Goal: Transaction & Acquisition: Purchase product/service

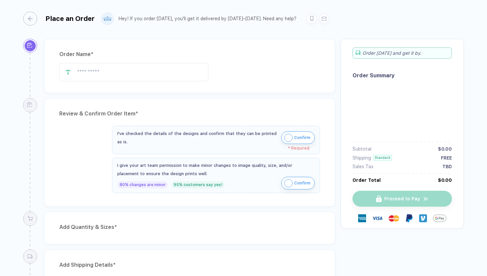
type input "**********"
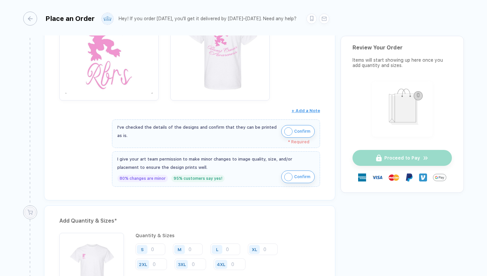
scroll to position [153, 0]
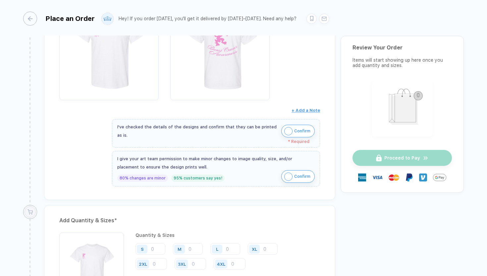
click at [286, 131] on img "button" at bounding box center [288, 131] width 8 height 8
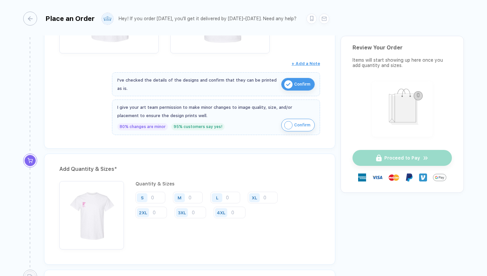
scroll to position [202, 0]
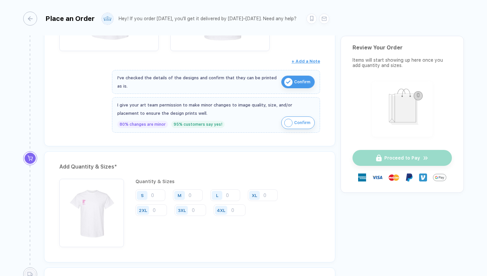
click at [286, 122] on img "button" at bounding box center [288, 123] width 8 height 8
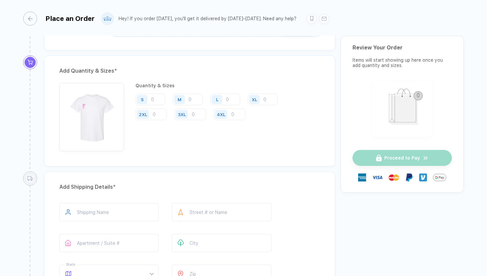
scroll to position [300, 0]
click at [157, 97] on input "number" at bounding box center [151, 97] width 30 height 12
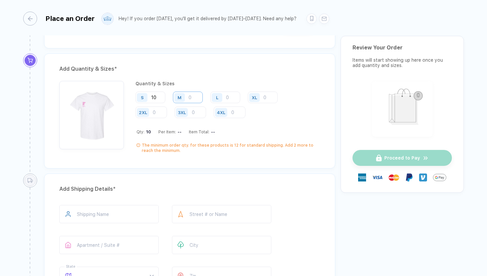
type input "10"
click at [200, 94] on input "number" at bounding box center [188, 97] width 30 height 12
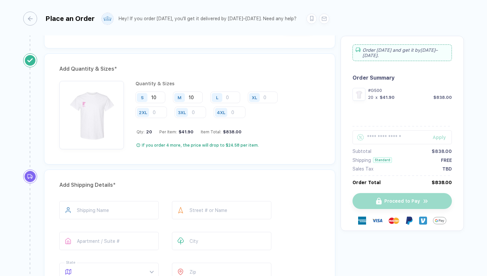
type input "1"
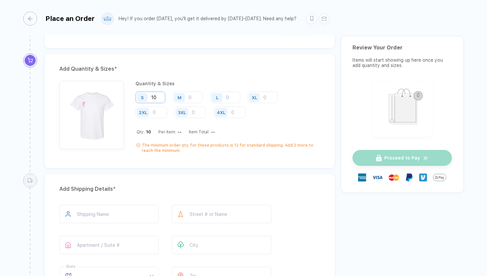
click at [162, 98] on input "10" at bounding box center [151, 97] width 30 height 12
type input "1"
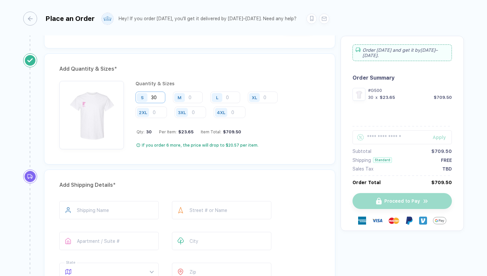
type input "3"
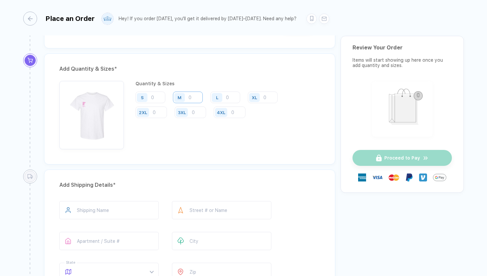
click at [192, 100] on input "number" at bounding box center [188, 97] width 30 height 12
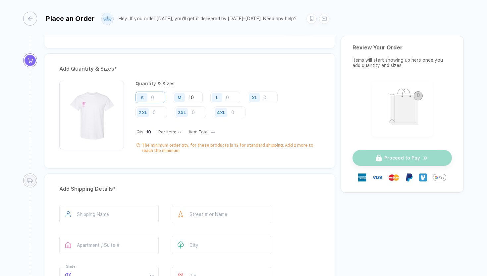
type input "10"
click at [159, 101] on input "number" at bounding box center [151, 97] width 30 height 12
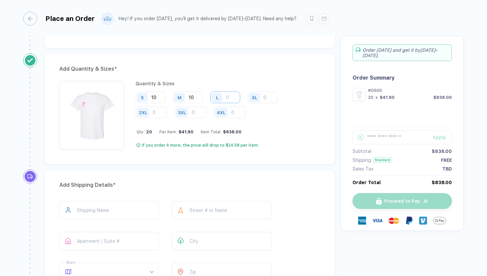
type input "10"
click at [231, 97] on input "number" at bounding box center [225, 97] width 30 height 12
type input "5"
click at [271, 97] on input "number" at bounding box center [263, 97] width 30 height 12
type input "5"
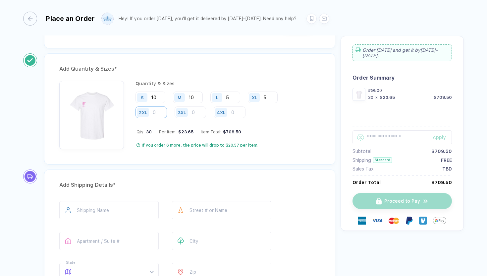
click at [158, 113] on input "number" at bounding box center [151, 112] width 31 height 12
type input "3"
click at [279, 113] on div "S 10 M 10 L 5 XL 5 2XL 3XL 4XL" at bounding box center [228, 104] width 185 height 27
click at [272, 100] on input "5" at bounding box center [263, 97] width 30 height 12
type input "2"
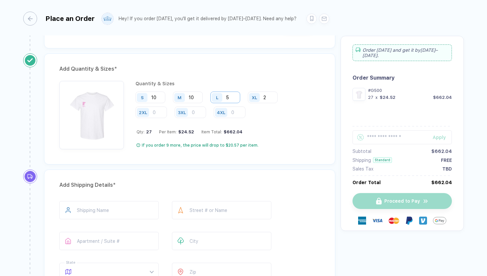
click at [229, 98] on input "5" at bounding box center [225, 97] width 30 height 12
type input "7"
type input "5"
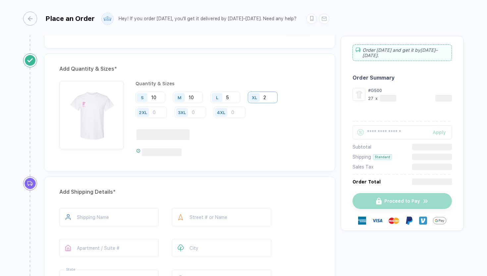
click at [266, 98] on input "2" at bounding box center [263, 97] width 30 height 12
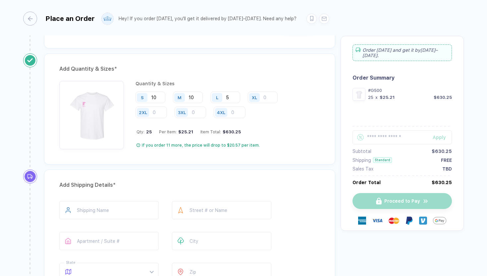
click at [289, 138] on div "Quantity & Sizes S 10 M 10 L 5 XL 2XL 3XL 4XL Qty: 25 Per Item: $25.21 Item Tot…" at bounding box center [228, 115] width 185 height 68
click at [263, 98] on input "number" at bounding box center [263, 97] width 30 height 12
type input "5"
click at [274, 122] on div "Quantity & Sizes S 10 M 10 L 5 XL 5 2XL 3XL 4XL Qty: 30 Per Item: $23.65 Item T…" at bounding box center [228, 115] width 185 height 68
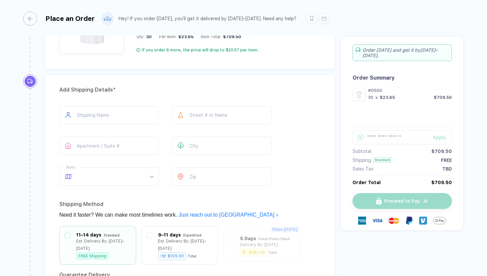
scroll to position [402, 0]
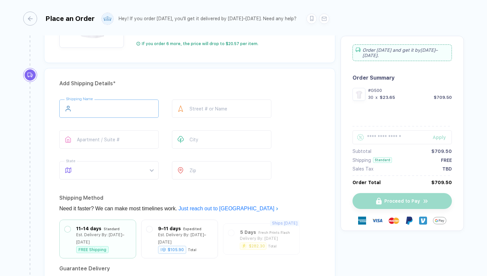
click at [113, 110] on input "text" at bounding box center [108, 108] width 99 height 18
click at [121, 109] on input "********" at bounding box center [108, 108] width 99 height 18
type input "**********"
click at [204, 106] on input "text" at bounding box center [221, 108] width 99 height 18
type input "**********"
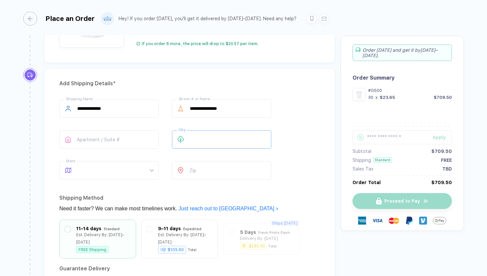
click at [211, 141] on input "text" at bounding box center [221, 139] width 99 height 18
type input "**********"
click at [211, 168] on input "number" at bounding box center [221, 170] width 99 height 18
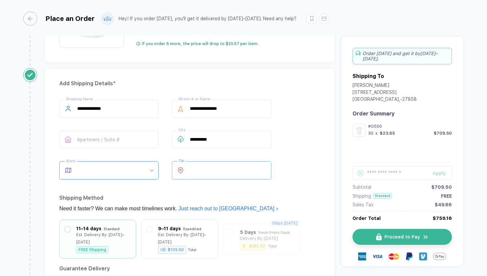
click at [123, 174] on span at bounding box center [115, 170] width 76 height 18
type input "*****"
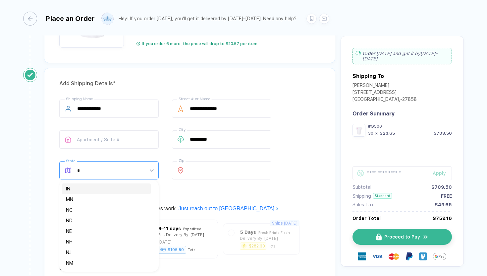
type input "**"
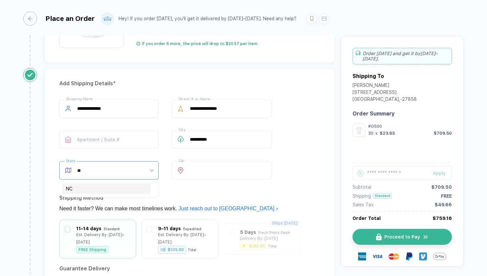
click at [119, 191] on div "NC" at bounding box center [106, 188] width 81 height 7
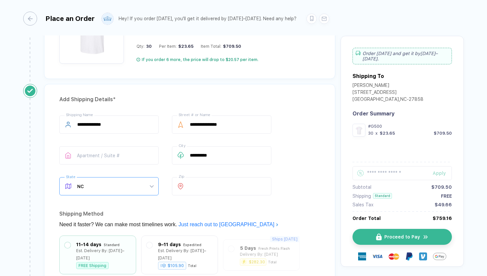
scroll to position [382, 0]
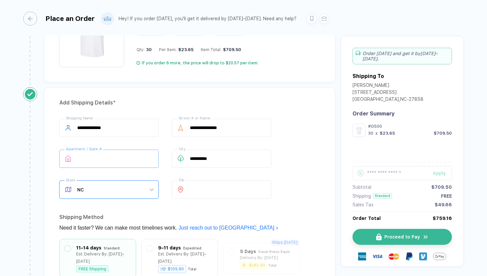
click at [106, 166] on input "text" at bounding box center [108, 158] width 99 height 18
click at [106, 174] on div "**********" at bounding box center [189, 160] width 261 height 83
click at [200, 128] on input "**********" at bounding box center [221, 128] width 99 height 18
type input "**********"
click at [289, 161] on div "**********" at bounding box center [189, 160] width 261 height 83
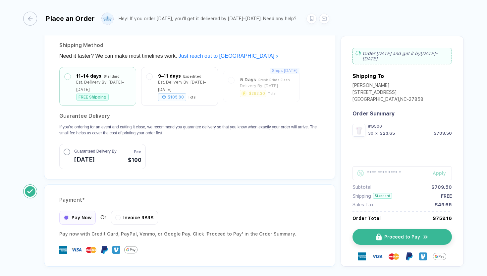
scroll to position [556, 0]
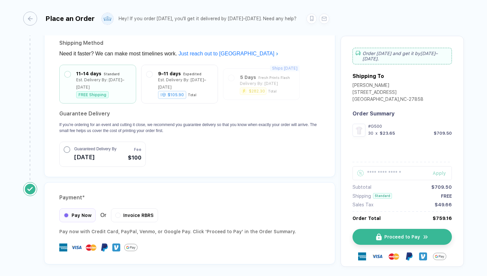
click at [166, 156] on section "Guarantee Delivery If you're ordering for an event and cutting it close, we rec…" at bounding box center [189, 137] width 261 height 58
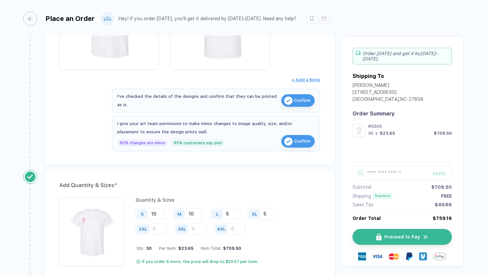
scroll to position [183, 0]
